Goal: Task Accomplishment & Management: Complete application form

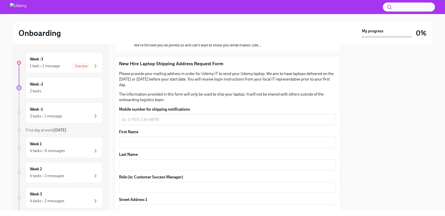
scroll to position [66, 0]
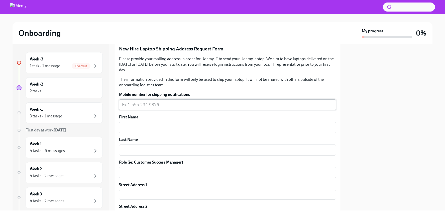
click at [145, 106] on textarea "Mobile number for shipping notifications" at bounding box center [227, 105] width 211 height 6
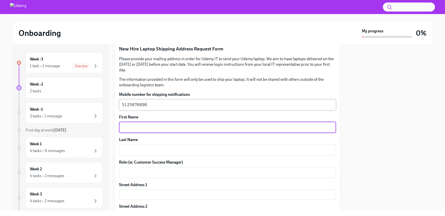
click at [130, 104] on textarea "5125876898" at bounding box center [227, 105] width 211 height 6
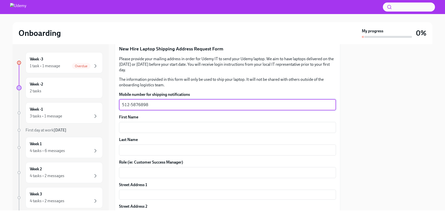
click at [138, 104] on textarea "512-5876898" at bounding box center [227, 105] width 211 height 6
type textarea "[PHONE_NUMBER]"
click at [129, 124] on textarea "First Name" at bounding box center [227, 127] width 211 height 6
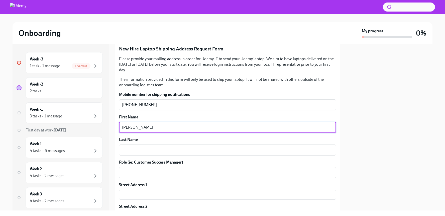
type textarea "[PERSON_NAME]"
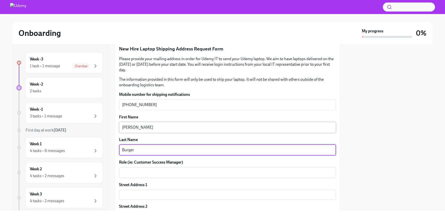
type textarea "Burger"
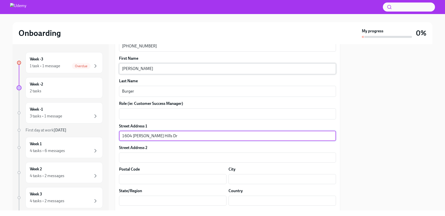
scroll to position [130, 0]
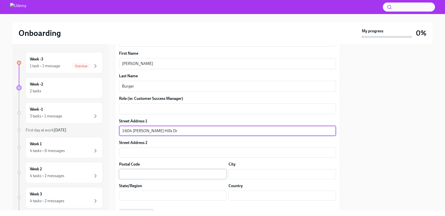
type input "1604 [PERSON_NAME] Hills Dr"
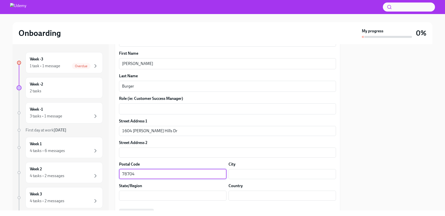
type input "78704"
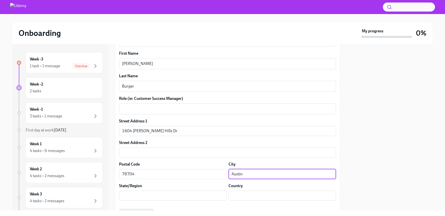
type input "Austin"
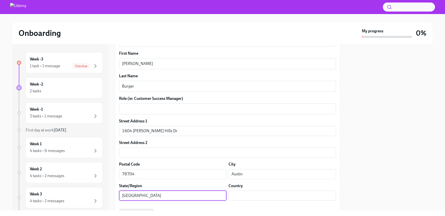
type input "[GEOGRAPHIC_DATA]"
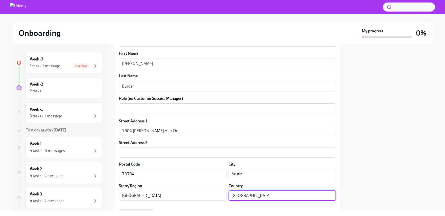
type input "[GEOGRAPHIC_DATA]"
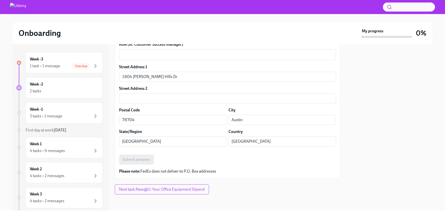
scroll to position [184, 0]
click at [152, 146] on input "[GEOGRAPHIC_DATA]" at bounding box center [173, 142] width 108 height 10
click at [224, 142] on input "[GEOGRAPHIC_DATA]" at bounding box center [173, 142] width 108 height 10
click at [222, 141] on input "[GEOGRAPHIC_DATA]" at bounding box center [173, 142] width 108 height 10
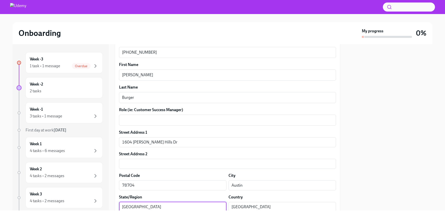
scroll to position [118, 0]
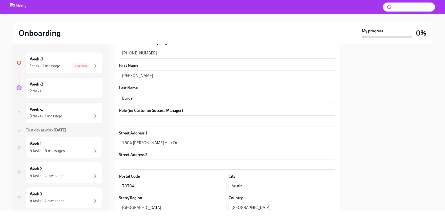
click at [213, 133] on div "Street Address 1" at bounding box center [227, 133] width 217 height 6
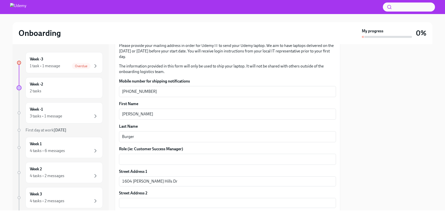
scroll to position [89, 0]
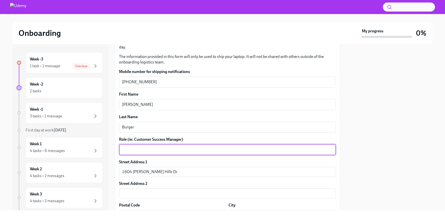
click at [155, 150] on textarea "Role (ie: Customer Success Manager)" at bounding box center [227, 150] width 211 height 6
type textarea "Senior Market Research Analyst"
click at [226, 155] on div "Senior Market Research Analyst x ​" at bounding box center [227, 149] width 217 height 11
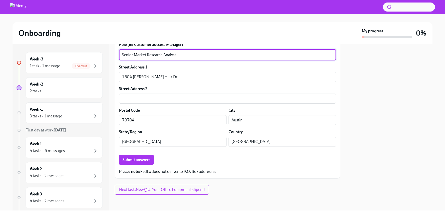
scroll to position [0, 0]
click at [144, 159] on span "Submit answers" at bounding box center [137, 159] width 28 height 5
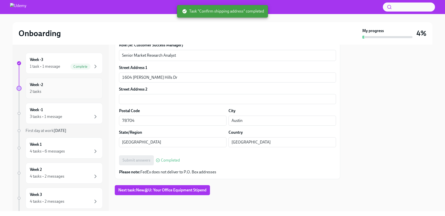
click at [64, 88] on div "Week -2 2 tasks" at bounding box center [64, 88] width 69 height 13
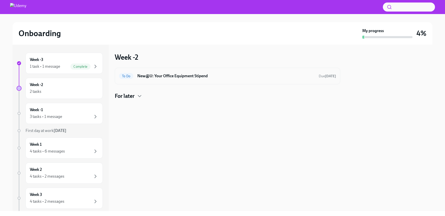
click at [160, 75] on h6 "New@U: Your Office Equipment Stipend" at bounding box center [226, 76] width 178 height 6
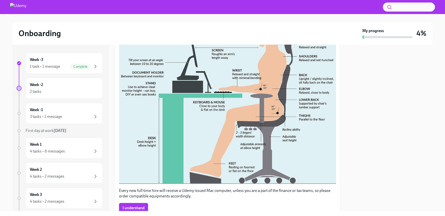
scroll to position [164, 0]
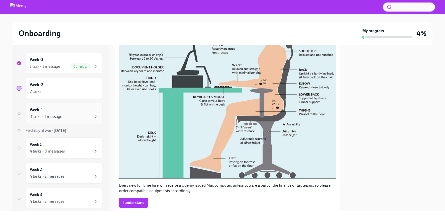
click at [59, 116] on div "3 tasks • 1 message" at bounding box center [46, 117] width 32 height 6
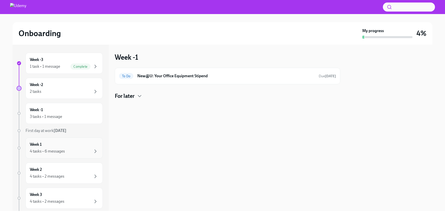
click at [51, 147] on div "Week 1 4 tasks • 6 messages" at bounding box center [64, 148] width 69 height 13
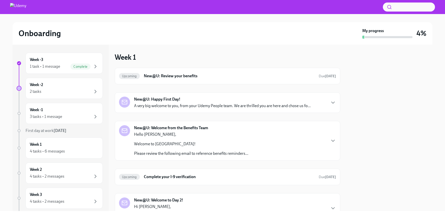
click at [174, 104] on p "A very big welcome to you, from your Udemy People team. We are thrilled you are…" at bounding box center [222, 106] width 177 height 6
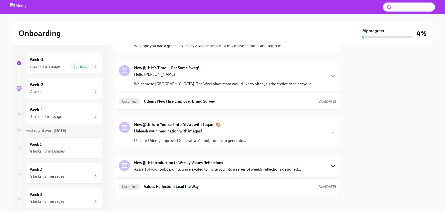
click at [330, 164] on icon "button" at bounding box center [333, 166] width 6 height 6
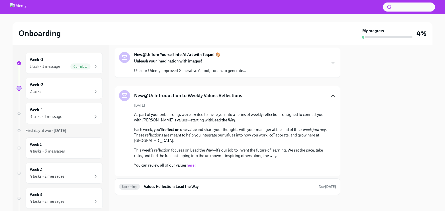
scroll to position [536, 0]
